Goal: Information Seeking & Learning: Learn about a topic

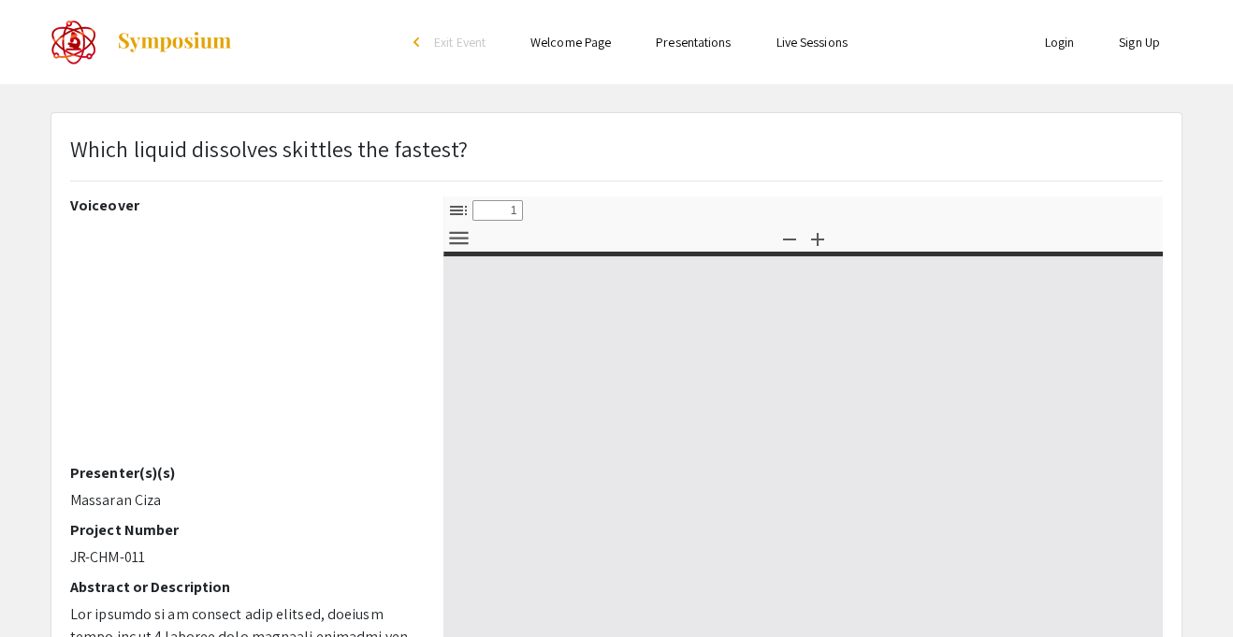
select select "custom"
type input "0"
select select "custom"
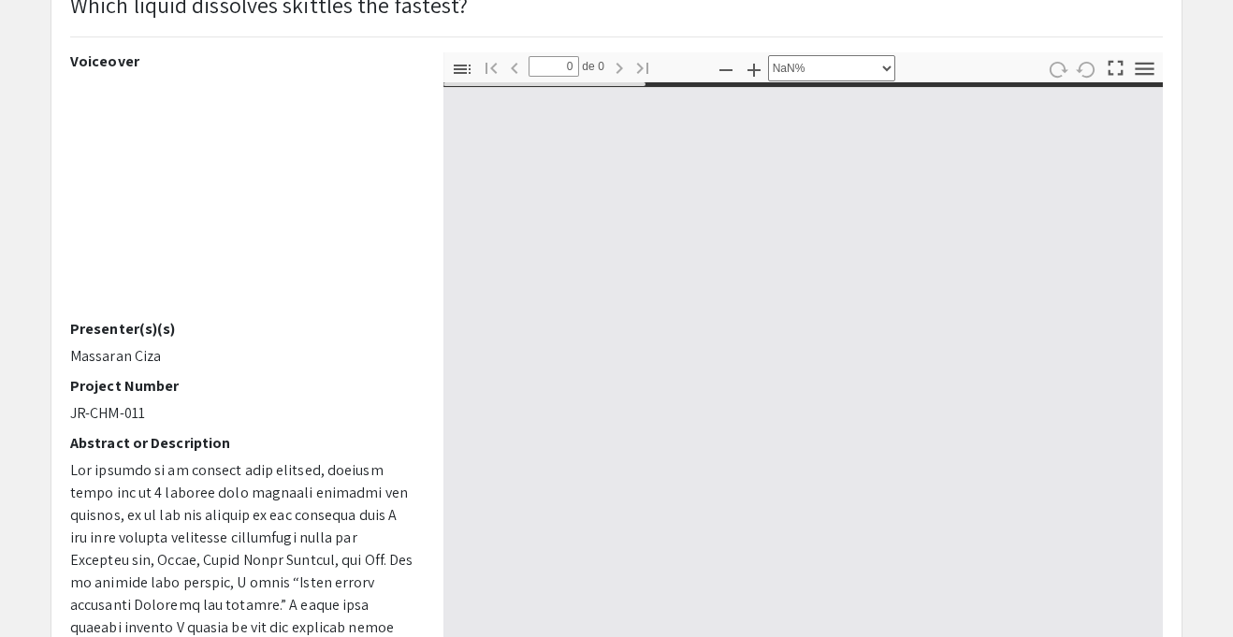
type input "1"
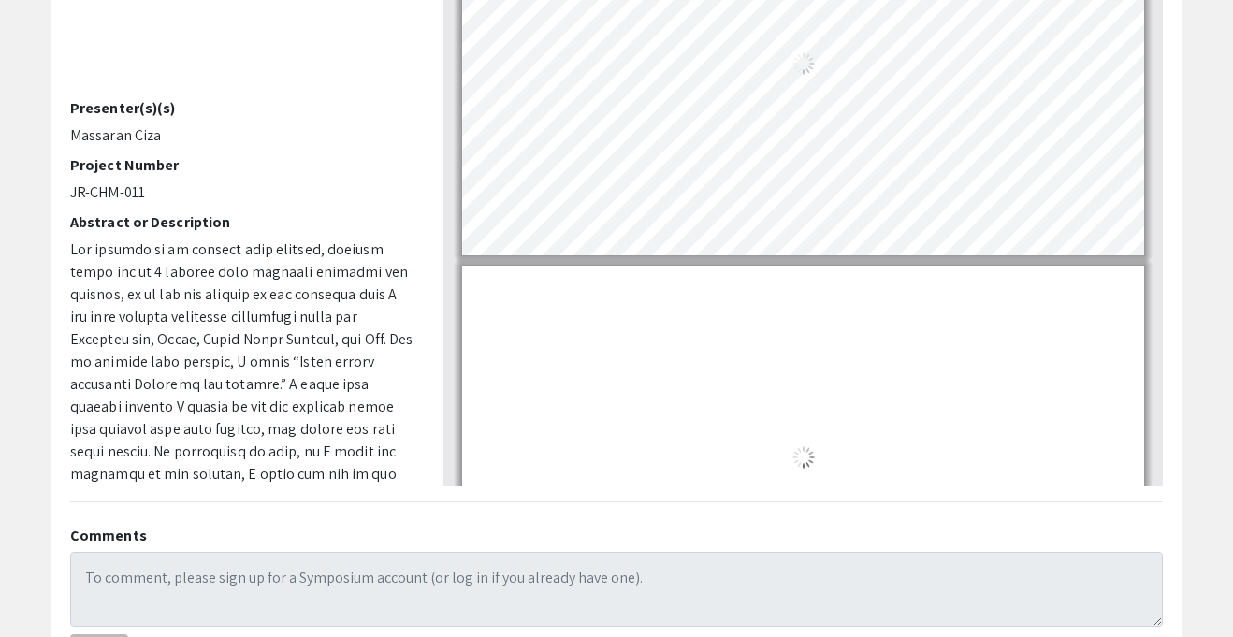
select select "auto"
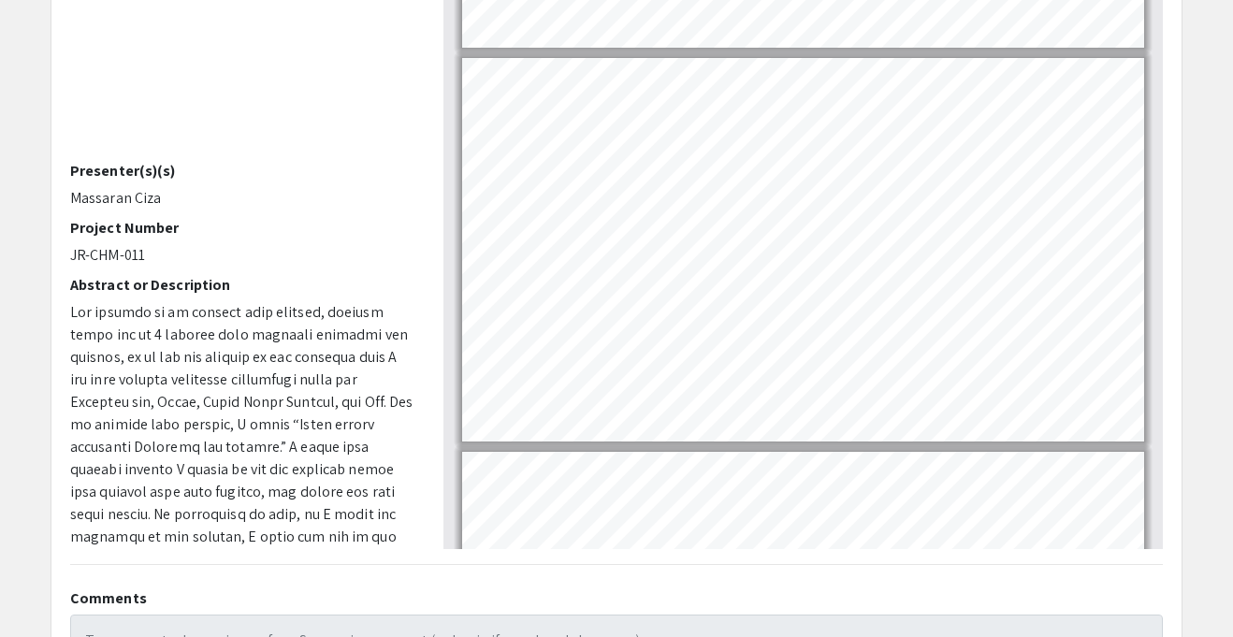
scroll to position [268, 0]
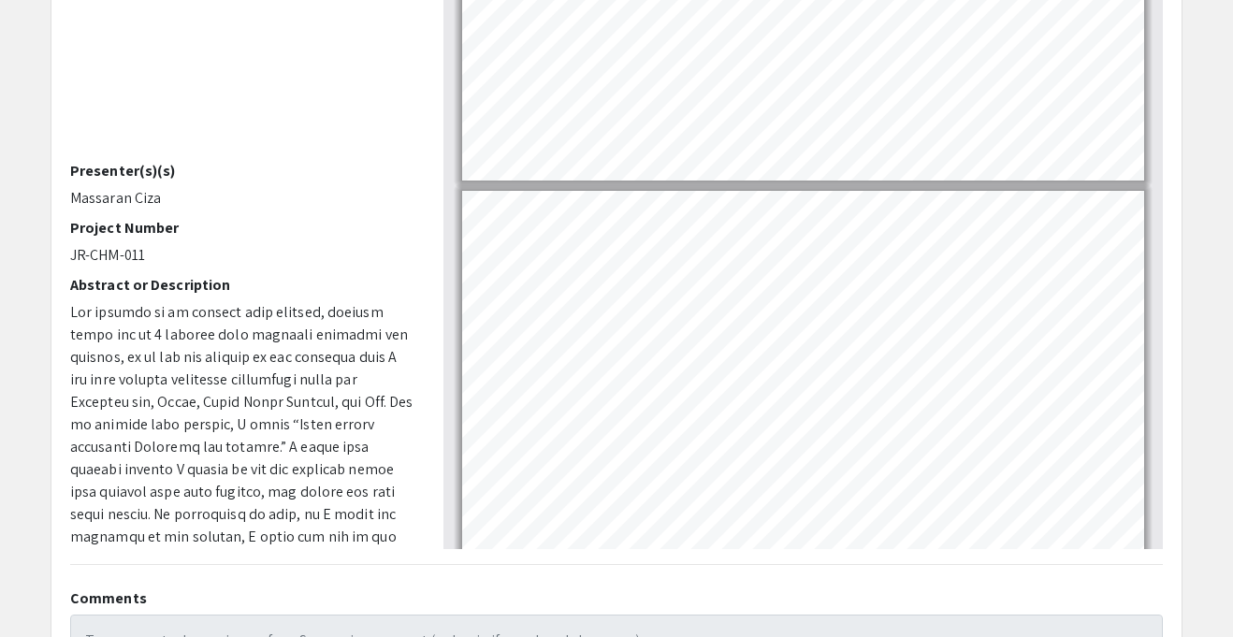
type input "4"
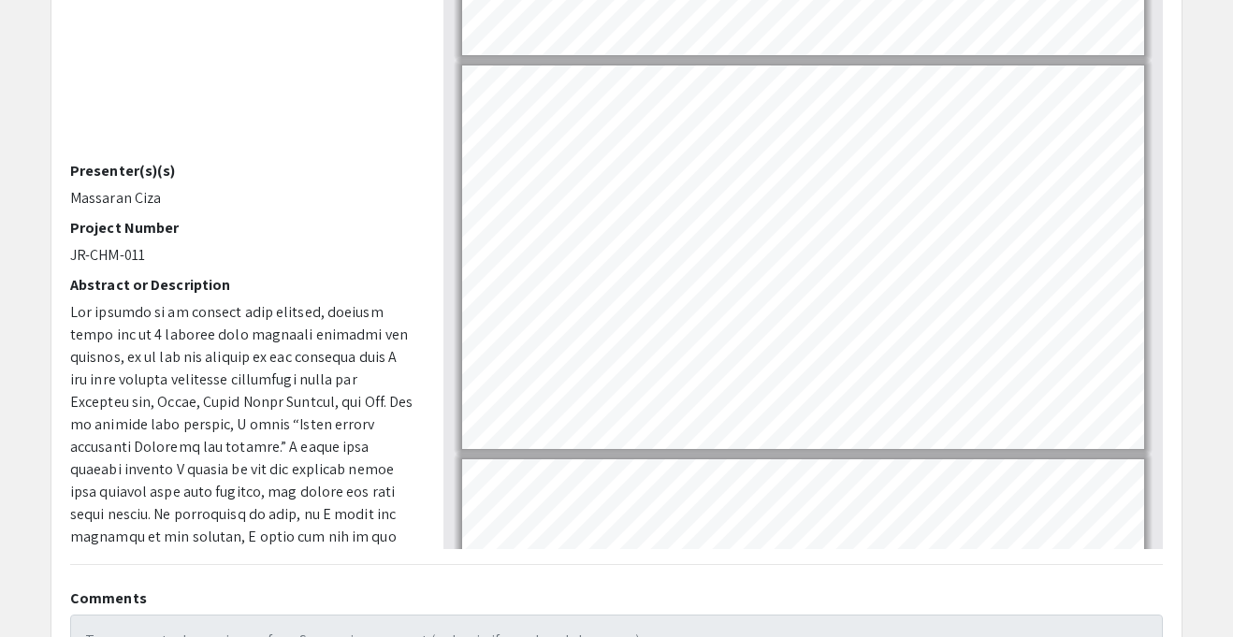
scroll to position [1053, 0]
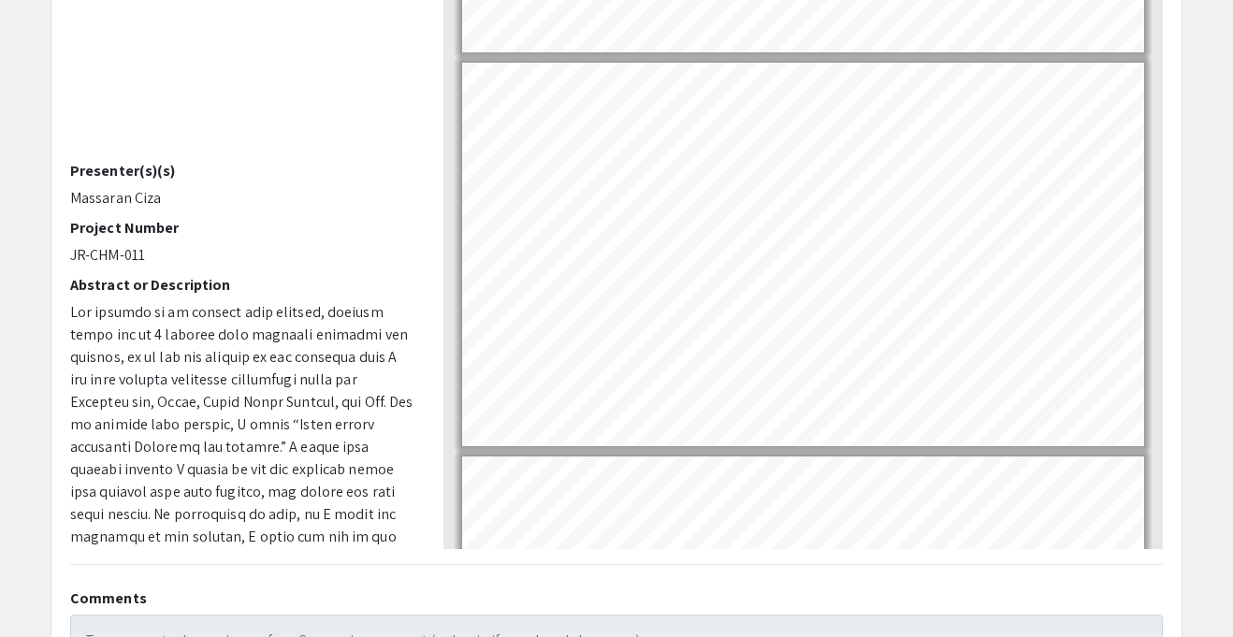
select select "page-width"
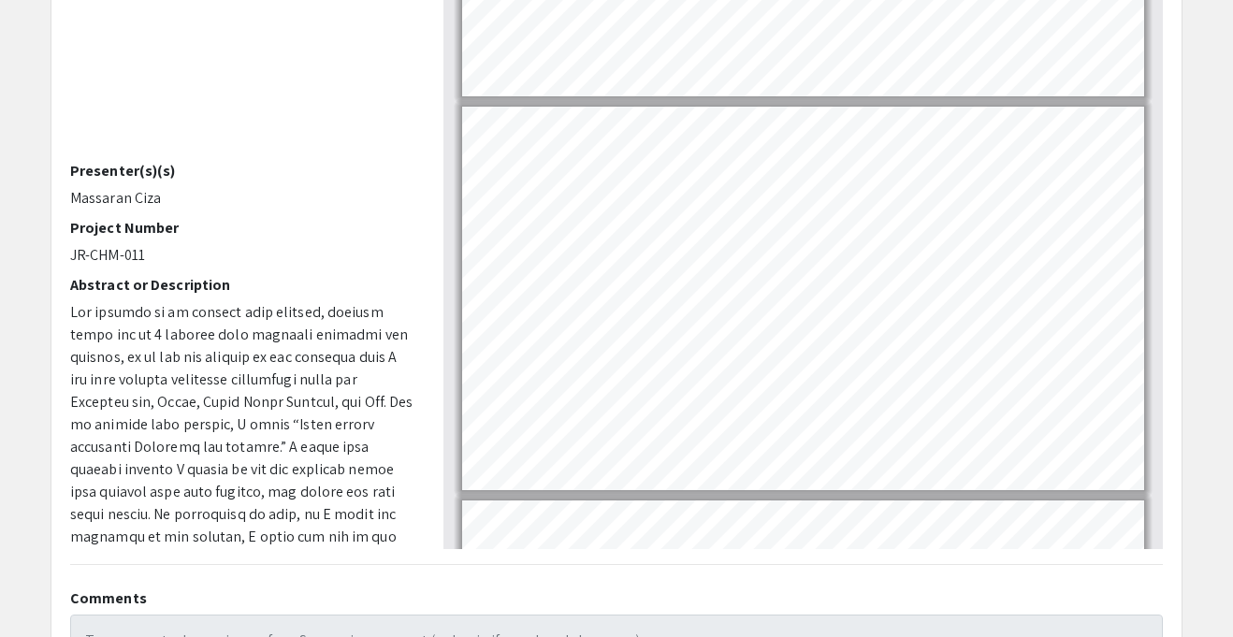
scroll to position [1405, 0]
click at [664, 0] on html "Skip navigation arrow_back_ios Exit Event Welcome Page Presentations Live Sessi…" at bounding box center [616, 16] width 1233 height 637
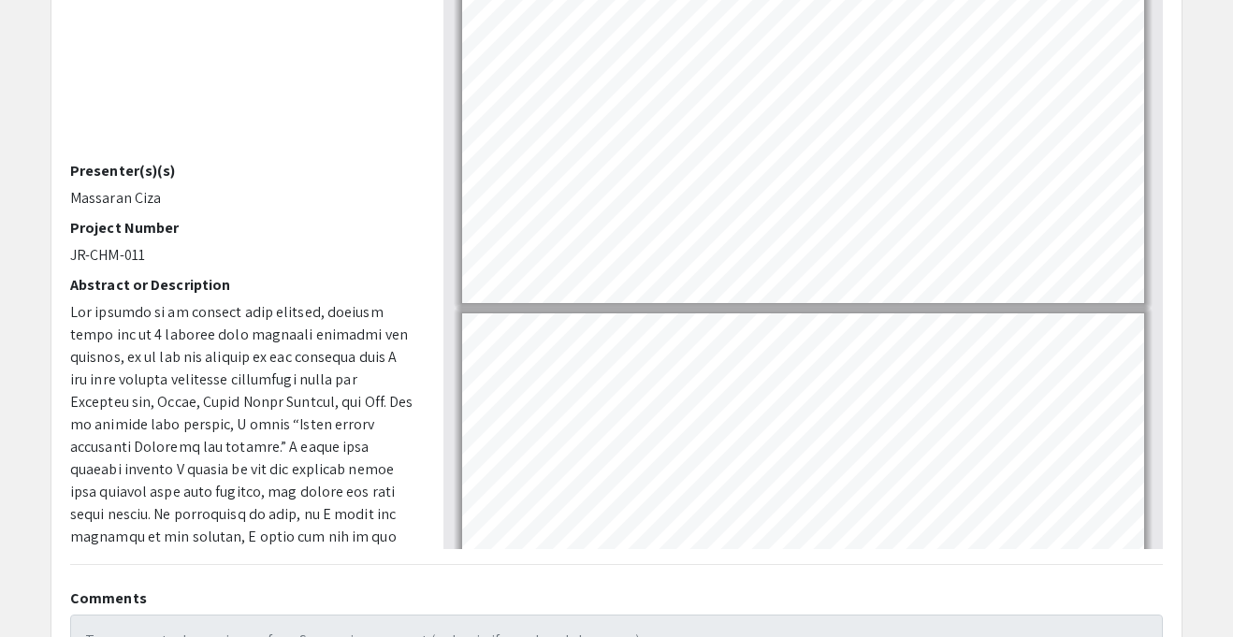
scroll to position [1198, 0]
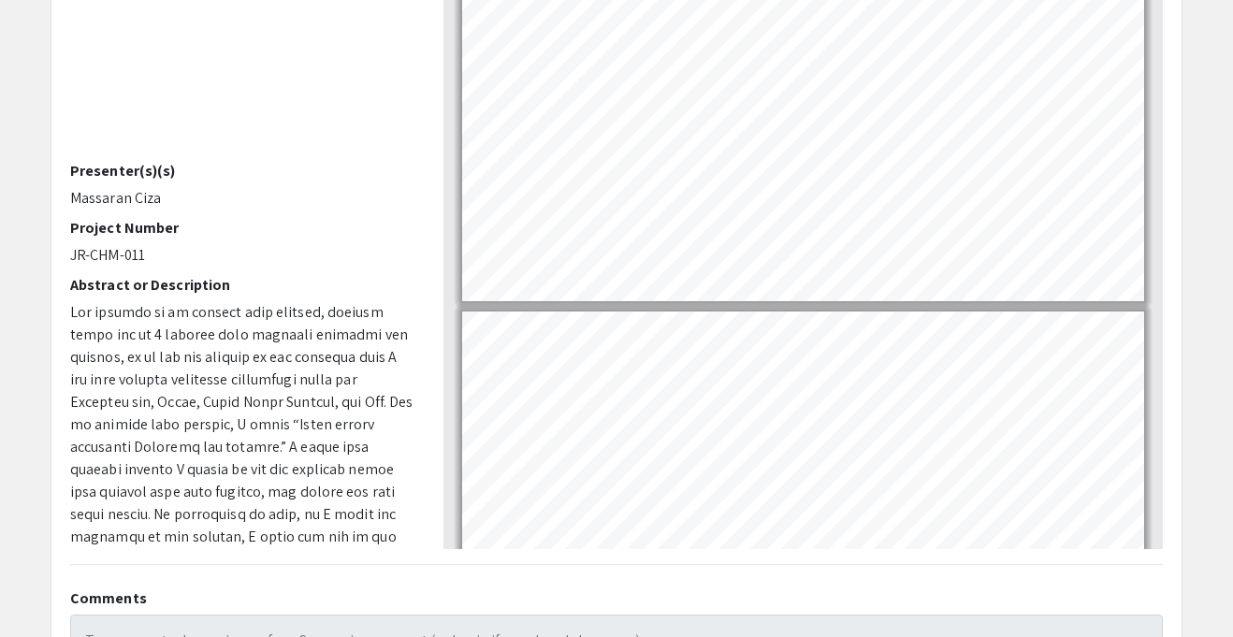
click at [764, 568] on div "Which liquid dissolves skittles the fastest? Voiceover Presenter(s)(s) Massaran…" at bounding box center [616, 283] width 1130 height 944
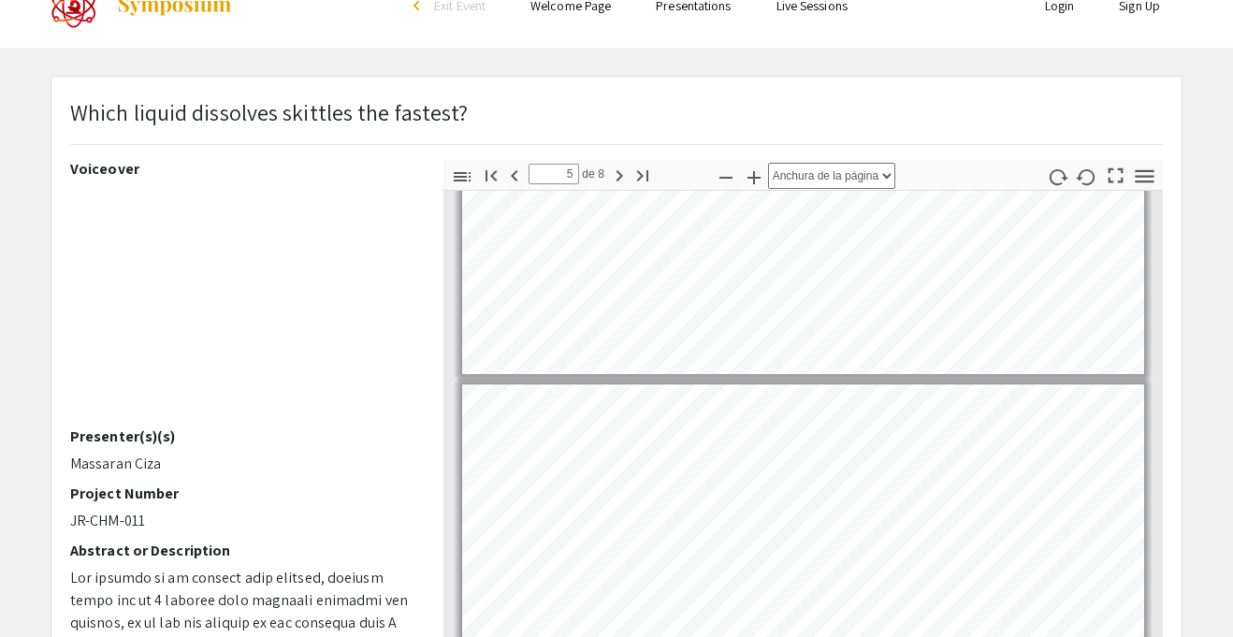
scroll to position [1395, 0]
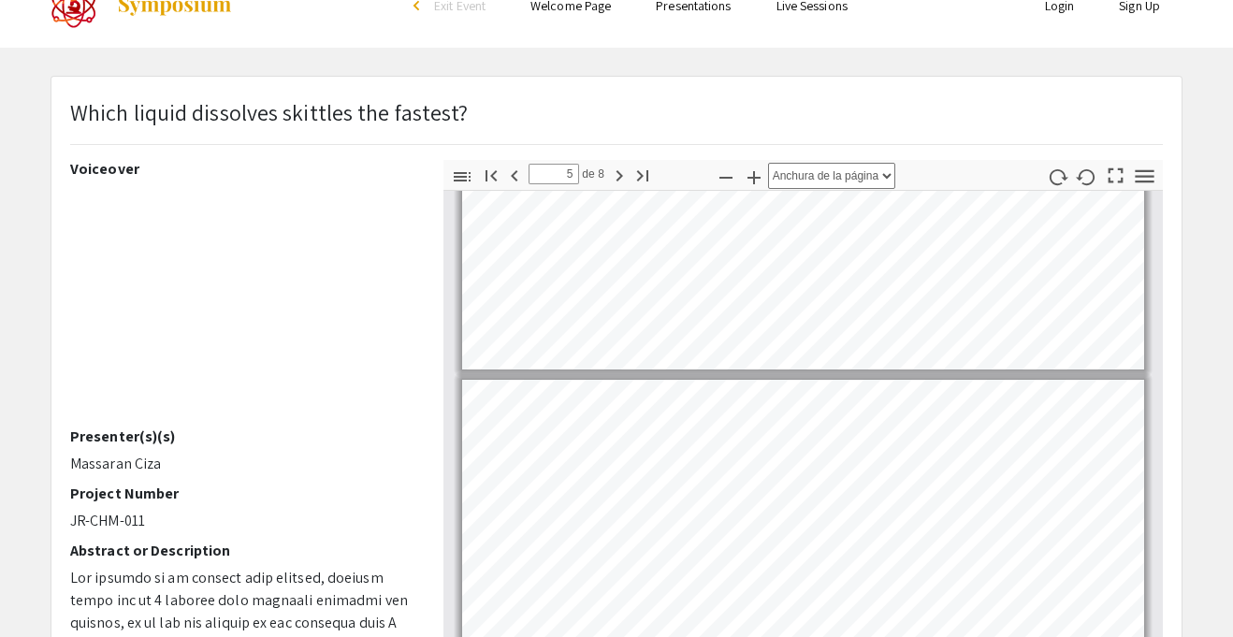
type input "4"
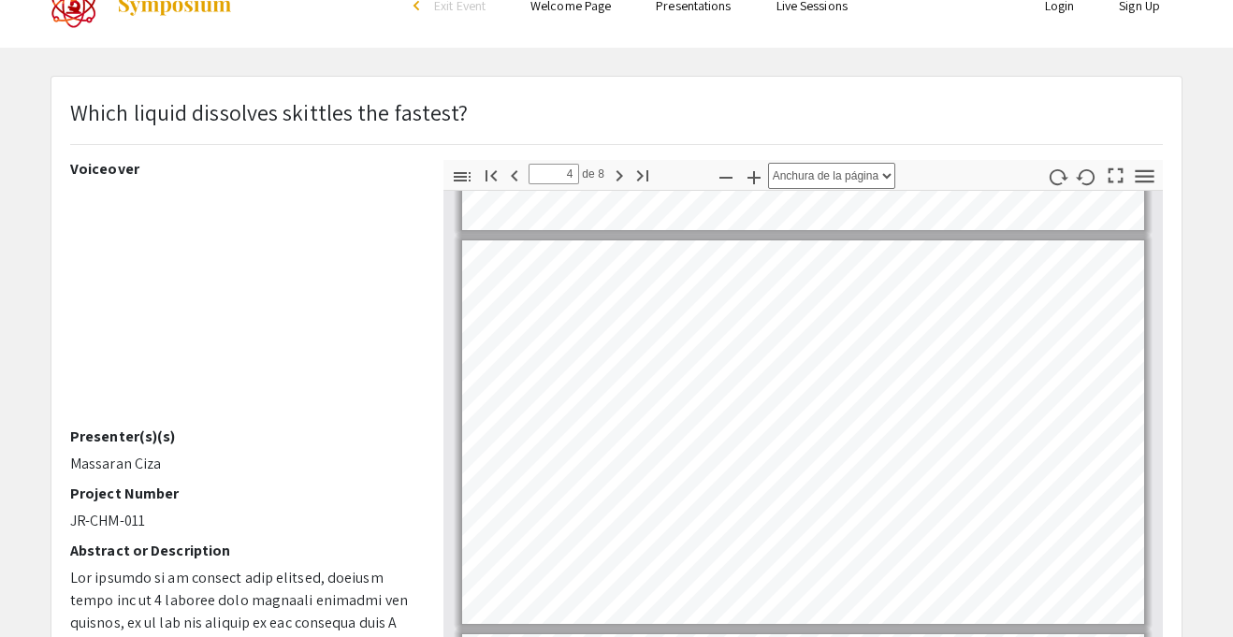
scroll to position [1138, 0]
